Goal: Check status: Check status

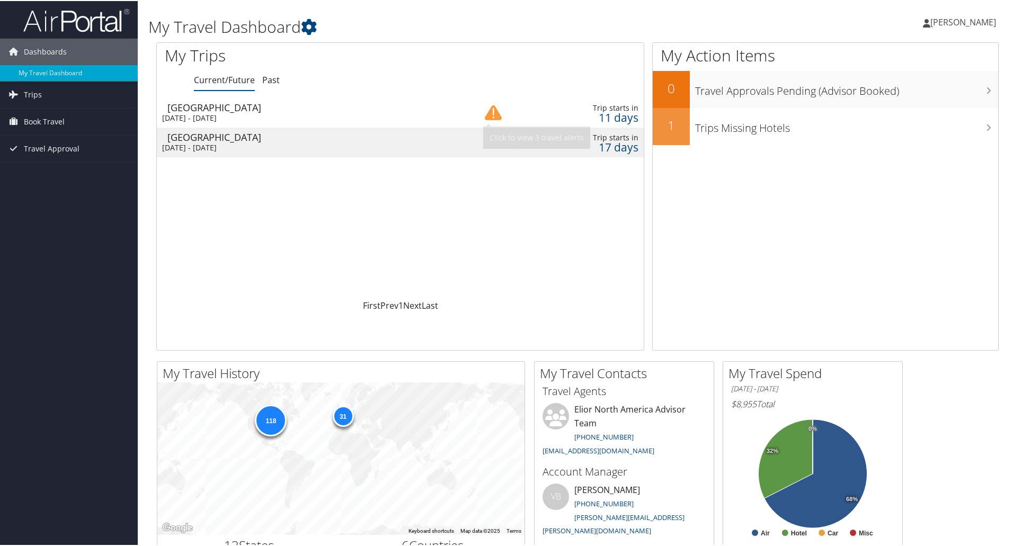
click at [488, 112] on img at bounding box center [493, 111] width 17 height 17
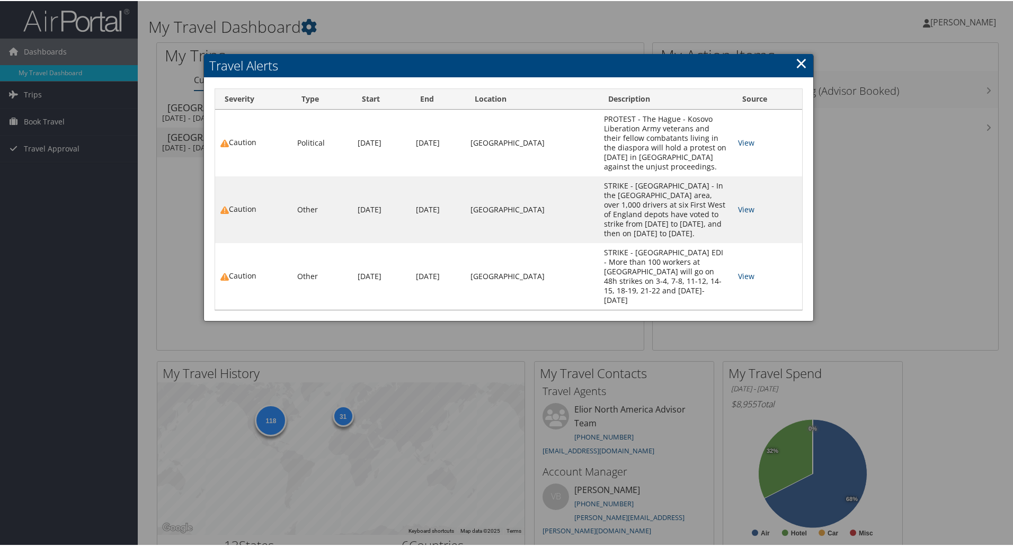
click at [796, 64] on link "×" at bounding box center [802, 61] width 12 height 21
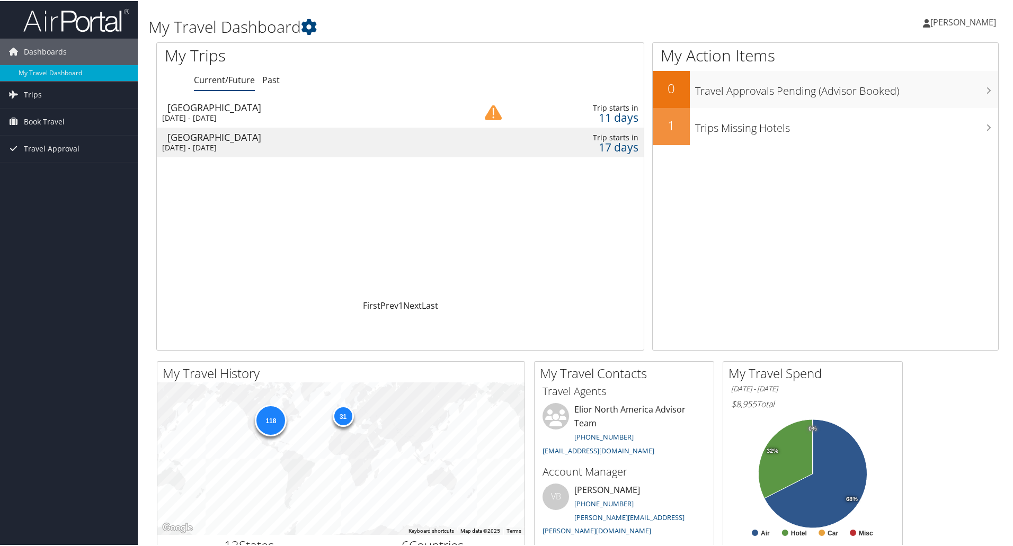
click at [282, 144] on div "Fri 19 Sep 2025 - Fri 26 Sep 2025" at bounding box center [305, 147] width 286 height 10
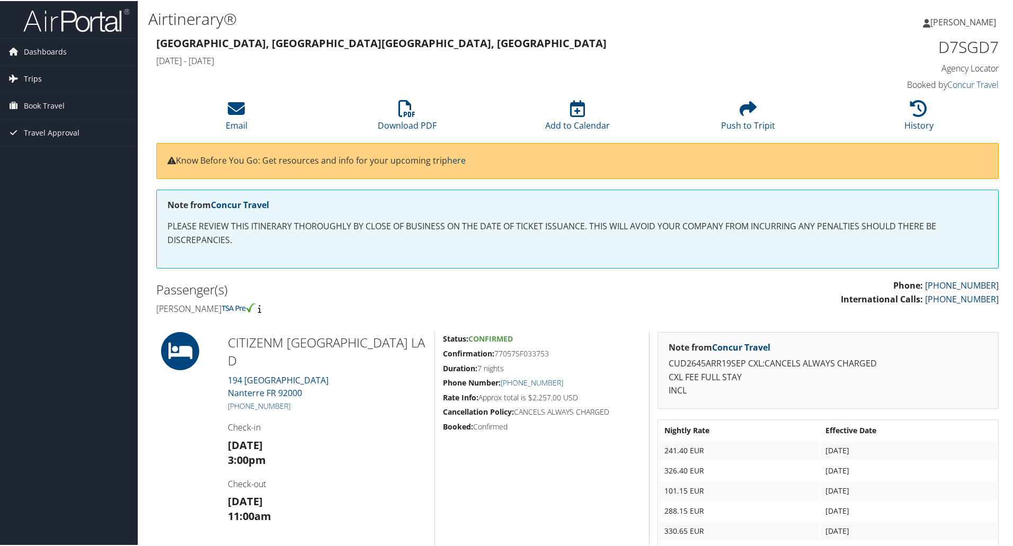
click at [31, 83] on span "Trips" at bounding box center [33, 78] width 18 height 27
click at [69, 95] on link "Current/Future Trips" at bounding box center [69, 99] width 138 height 16
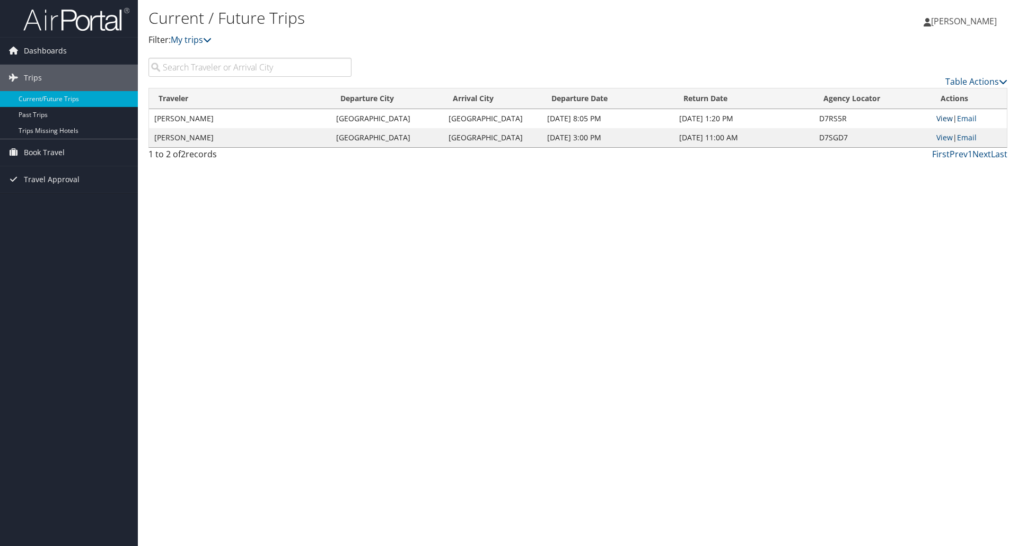
click at [938, 117] on link "View" at bounding box center [944, 118] width 16 height 10
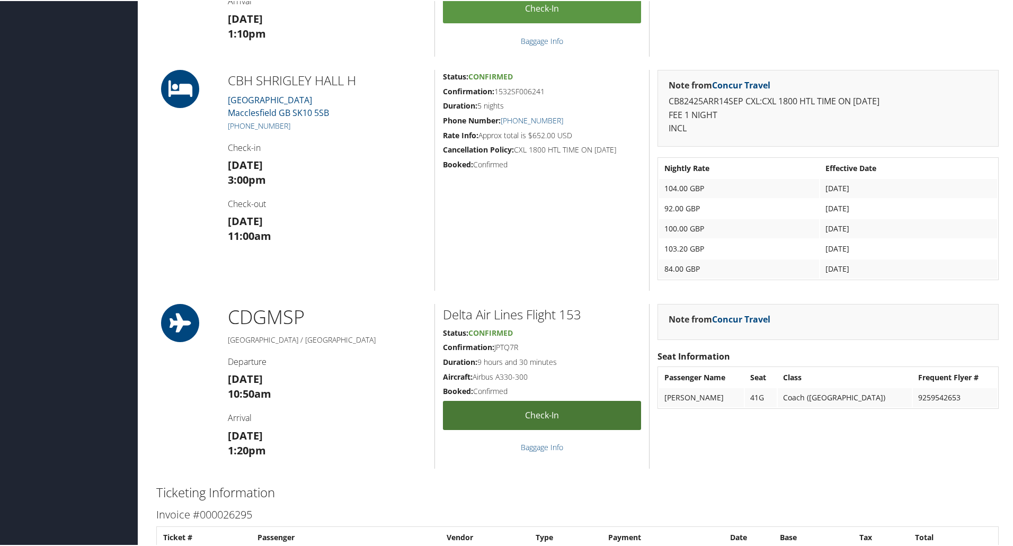
scroll to position [689, 0]
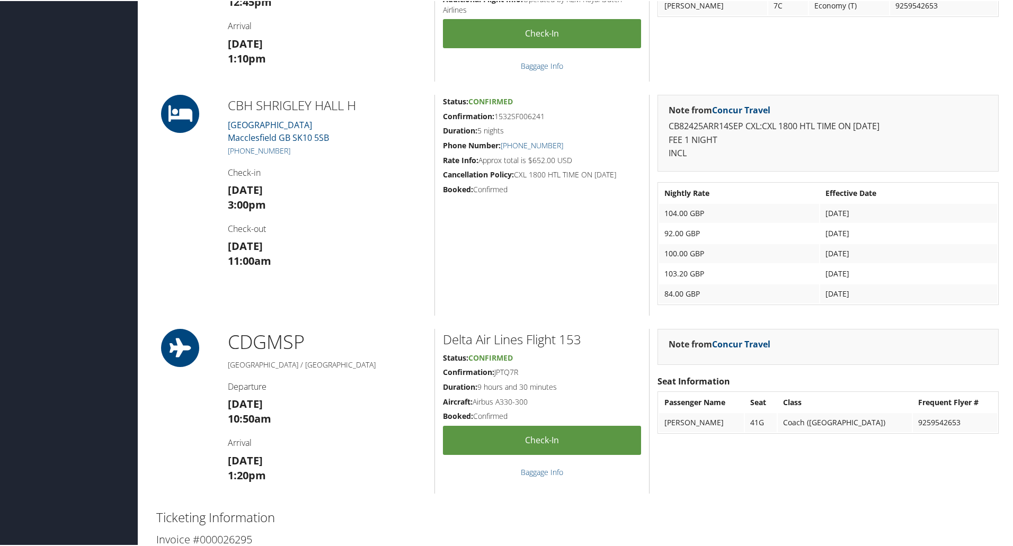
drag, startPoint x: 622, startPoint y: 323, endPoint x: 554, endPoint y: 302, distance: 71.1
click at [553, 302] on div "Status: Confirmed Confirmation: 1532SF006241 Duration: 5 nights Phone Number: +…" at bounding box center [542, 204] width 215 height 221
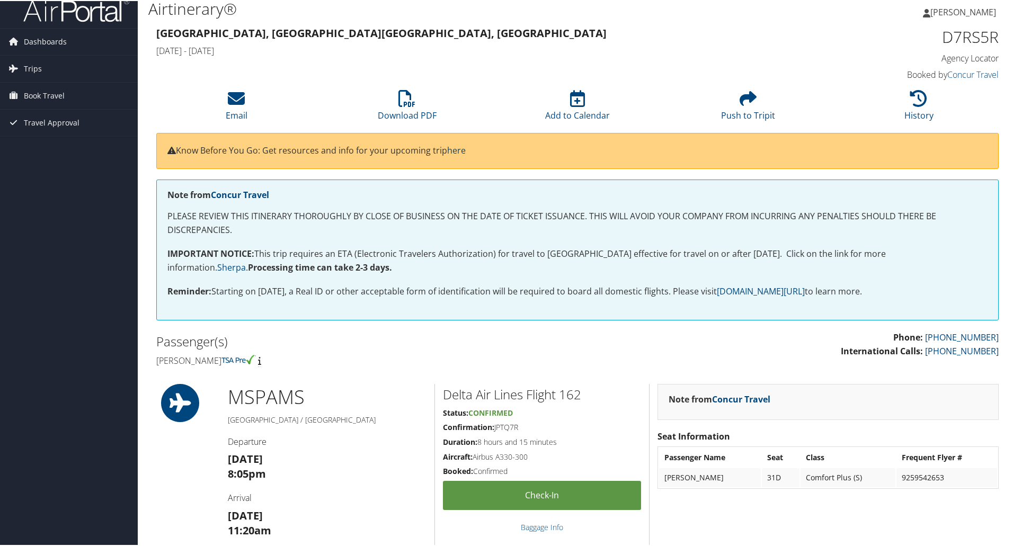
scroll to position [0, 0]
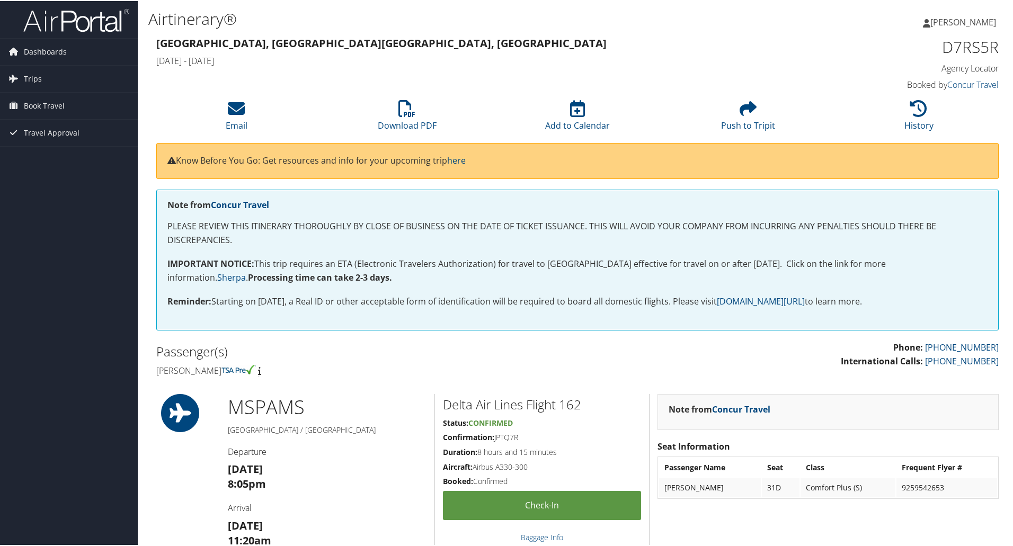
click at [589, 54] on h4 "Sat 13 Sep 2025 - Fri 26 Sep 2025" at bounding box center [470, 60] width 628 height 12
click at [48, 104] on span "Book Travel" at bounding box center [44, 105] width 41 height 27
click at [46, 161] on link "Book/Manage Online Trips" at bounding box center [69, 158] width 138 height 16
